Goal: Task Accomplishment & Management: Manage account settings

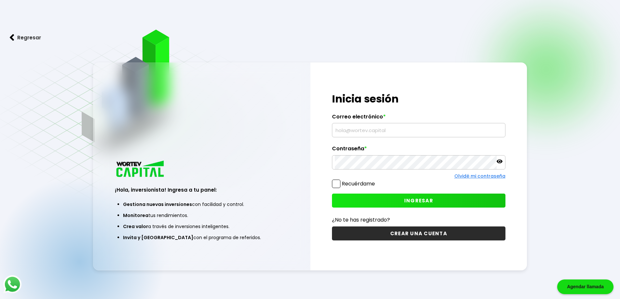
type input "[EMAIL_ADDRESS][DOMAIN_NAME]"
click at [500, 161] on icon at bounding box center [500, 162] width 6 height 4
click at [414, 197] on span "INGRESAR" at bounding box center [418, 200] width 29 height 7
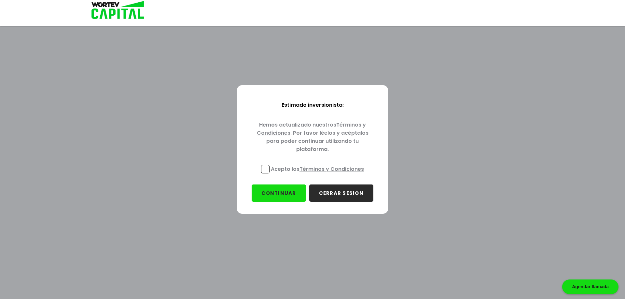
click at [263, 167] on span at bounding box center [265, 169] width 8 height 8
click at [319, 174] on input "Acepto los Términos y Condiciones" at bounding box center [319, 174] width 0 height 0
click at [288, 192] on button "CONTINUAR" at bounding box center [279, 193] width 54 height 17
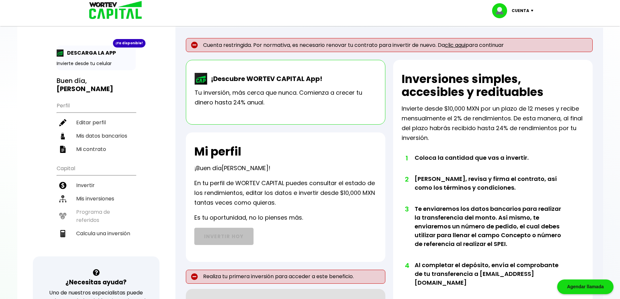
click at [533, 11] on img at bounding box center [534, 11] width 9 height 2
click at [507, 44] on li "Cerrar sesión" at bounding box center [514, 43] width 52 height 13
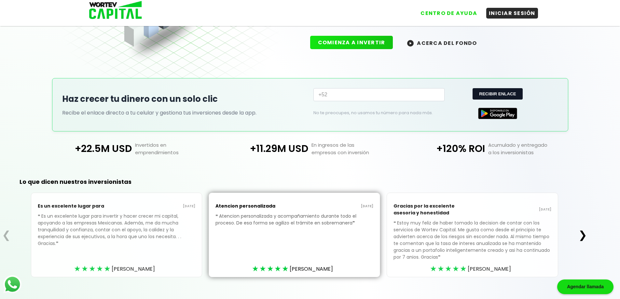
scroll to position [95, 0]
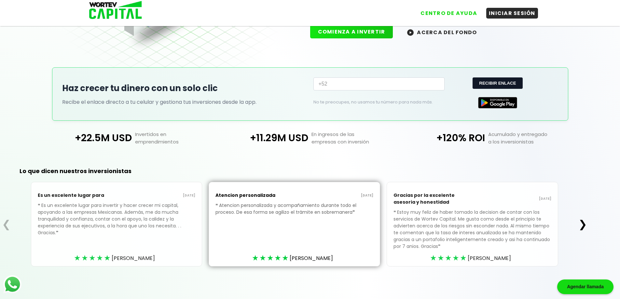
click at [583, 223] on button "❯" at bounding box center [583, 224] width 13 height 13
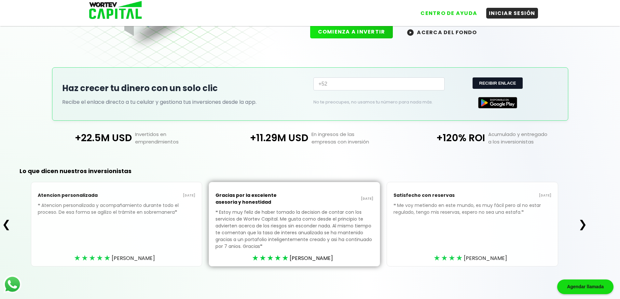
click at [583, 223] on button "❯" at bounding box center [583, 224] width 13 height 13
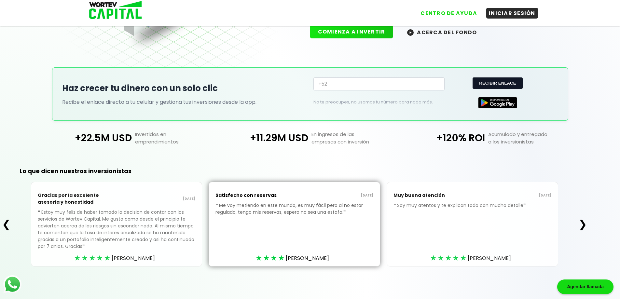
click at [583, 223] on button "❯" at bounding box center [583, 224] width 13 height 13
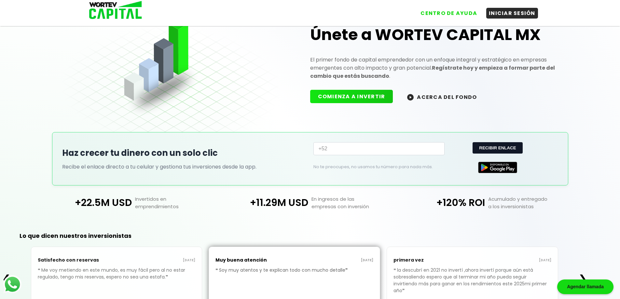
scroll to position [0, 0]
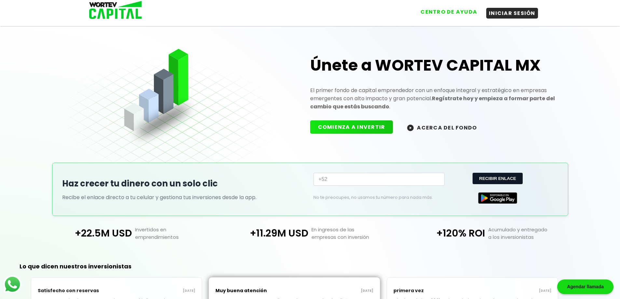
click at [439, 15] on button "CENTRO DE AYUDA" at bounding box center [449, 12] width 62 height 11
